Goal: Task Accomplishment & Management: Use online tool/utility

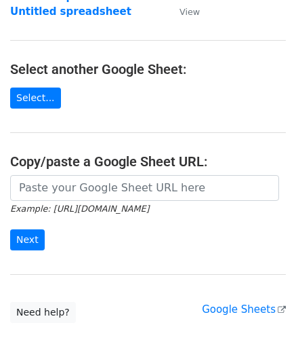
scroll to position [136, 0]
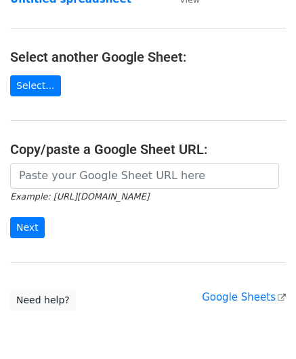
click at [53, 154] on h4 "Copy/paste a Google Sheet URL:" at bounding box center [148, 149] width 276 height 16
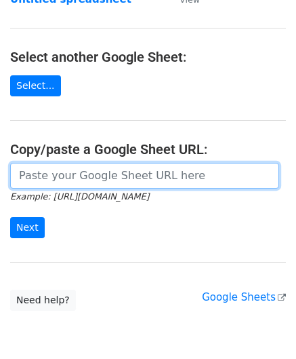
click at [54, 170] on input "url" at bounding box center [144, 176] width 269 height 26
paste input "[URL][DOMAIN_NAME]"
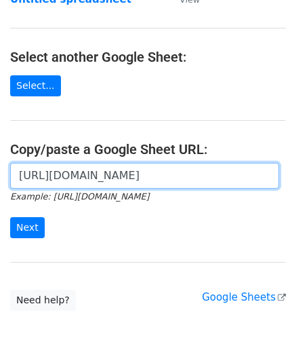
scroll to position [0, 294]
type input "[URL][DOMAIN_NAME]"
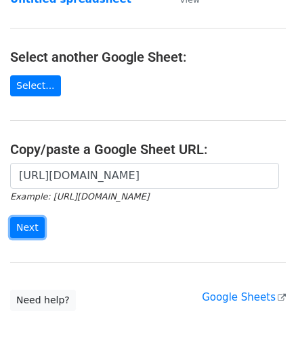
drag, startPoint x: 33, startPoint y: 219, endPoint x: 5, endPoint y: 265, distance: 53.8
click at [34, 218] on input "Next" at bounding box center [27, 227] width 35 height 21
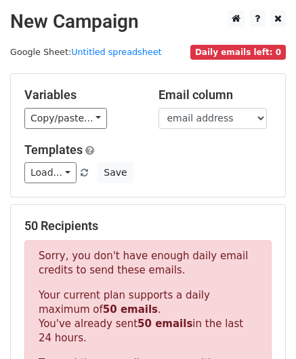
scroll to position [458, 0]
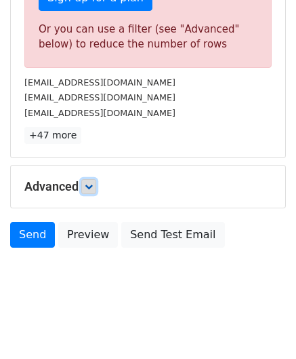
click at [92, 179] on link at bounding box center [88, 186] width 15 height 15
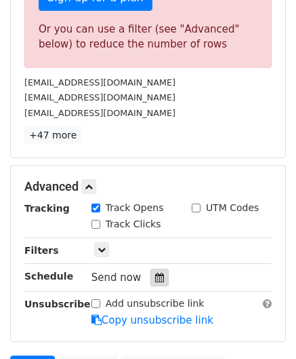
click at [155, 273] on icon at bounding box center [159, 277] width 9 height 9
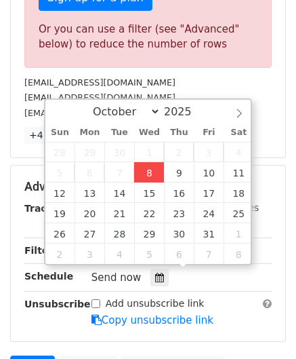
type input "2025-10-08 12:00"
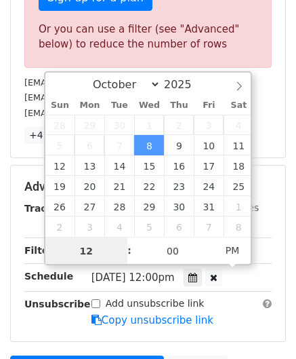
paste input "6"
type input "6"
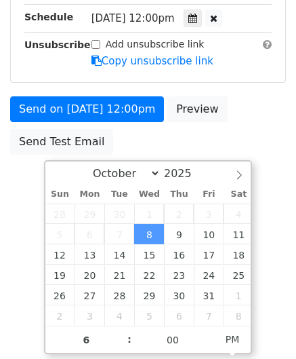
type input "2025-10-08 18:00"
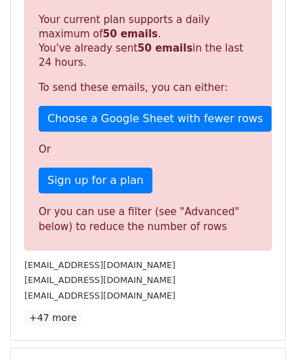
scroll to position [622, 0]
